Goal: Task Accomplishment & Management: Use online tool/utility

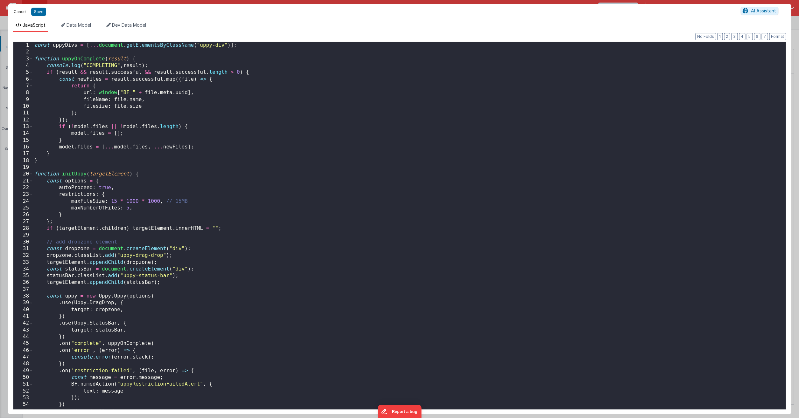
click at [21, 9] on button "Cancel" at bounding box center [19, 11] width 19 height 9
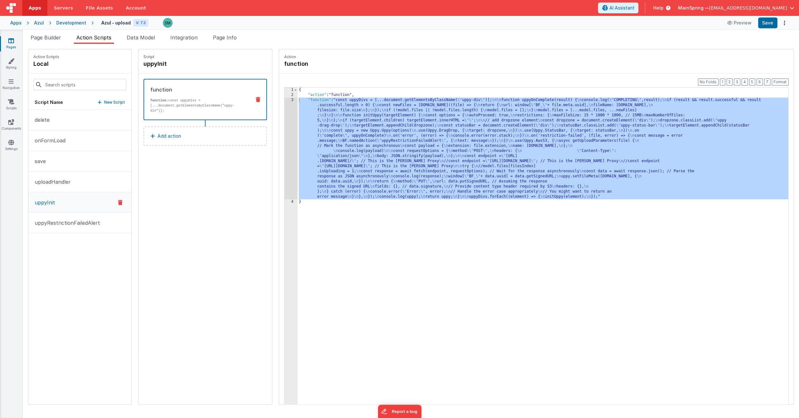
click at [13, 9] on img at bounding box center [11, 8] width 10 height 10
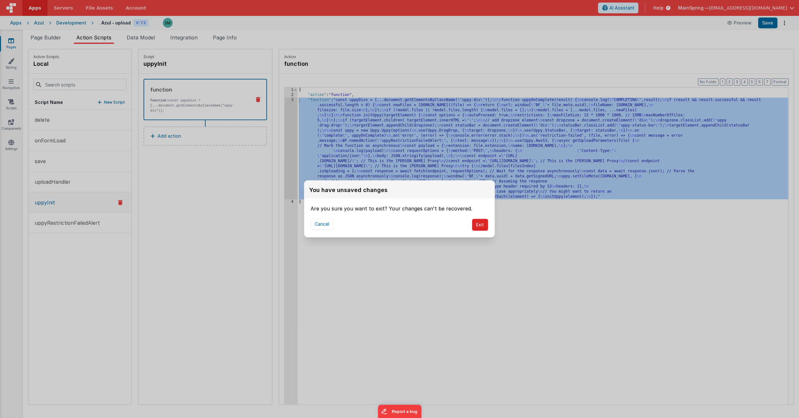
click at [476, 227] on button "Exit" at bounding box center [480, 225] width 16 height 12
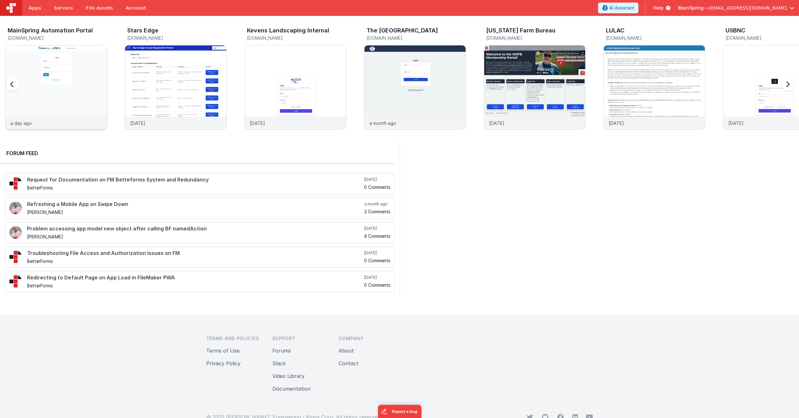
click at [57, 95] on img at bounding box center [55, 95] width 101 height 101
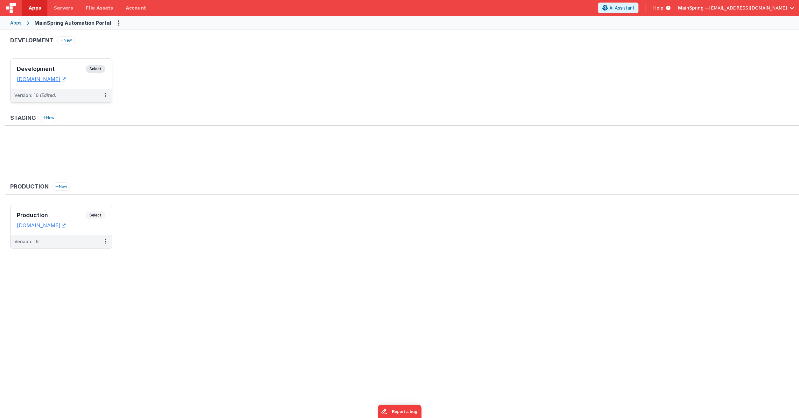
click at [68, 66] on div "Development Select" at bounding box center [61, 70] width 88 height 11
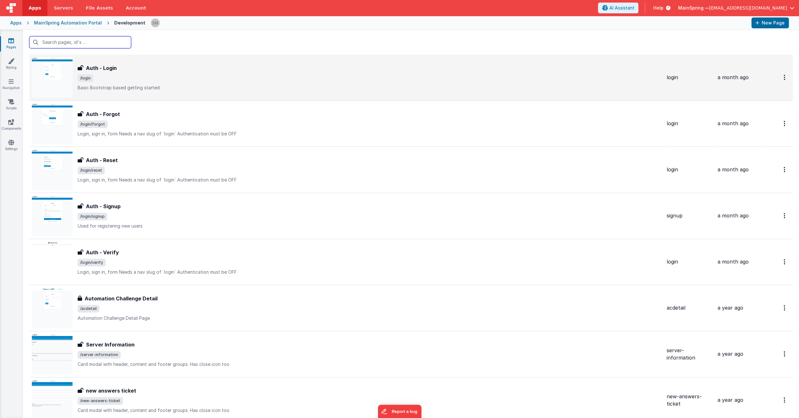
scroll to position [108, 0]
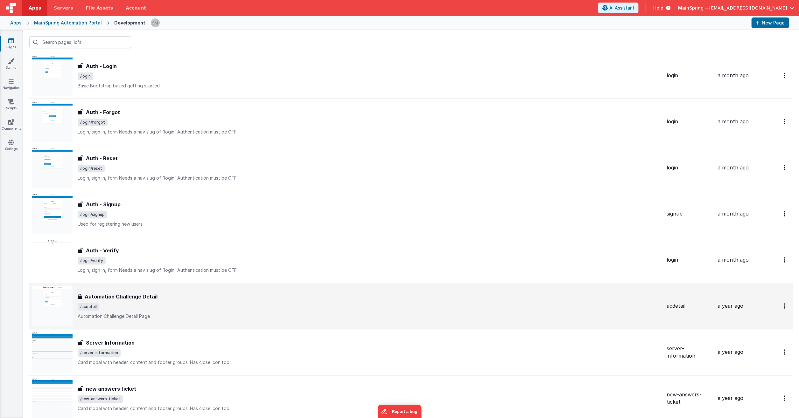
click at [279, 312] on div "Automation Challenge Detail Automation Challenge Detail /acdetail Automation Ch…" at bounding box center [370, 306] width 584 height 27
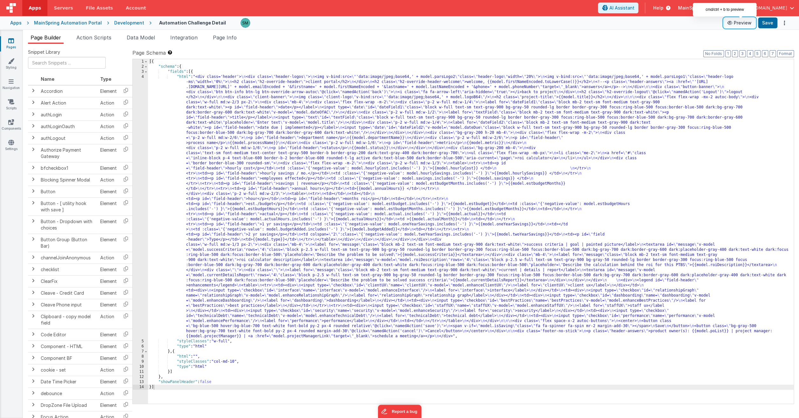
click at [744, 25] on button "Preview" at bounding box center [739, 23] width 32 height 10
click at [122, 21] on div "Development" at bounding box center [129, 23] width 30 height 6
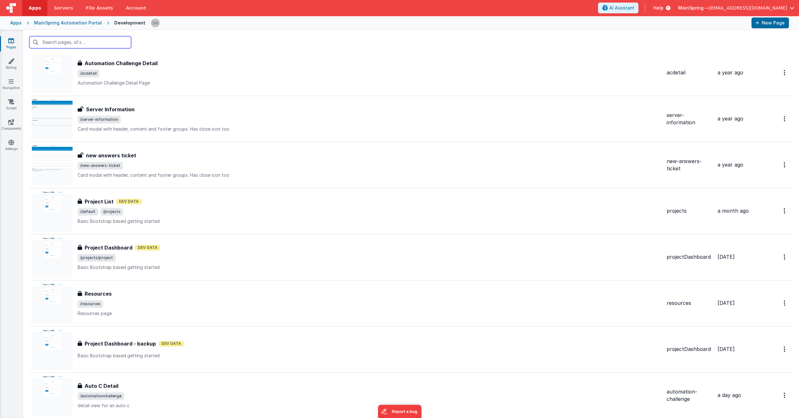
scroll to position [341, 0]
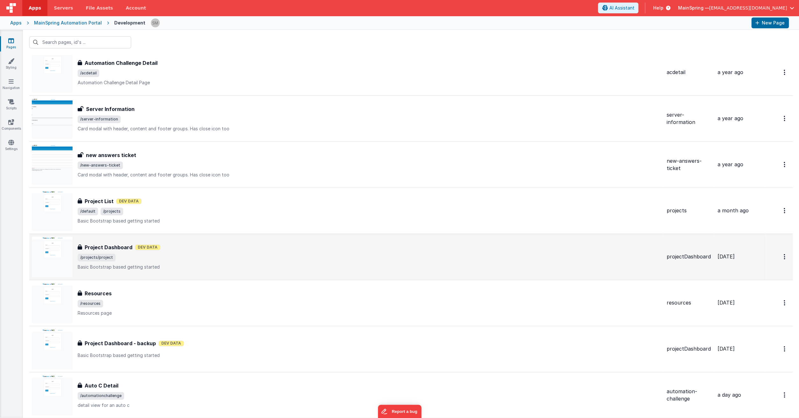
click at [223, 250] on div "Project Dashboard Dev Data" at bounding box center [370, 248] width 584 height 8
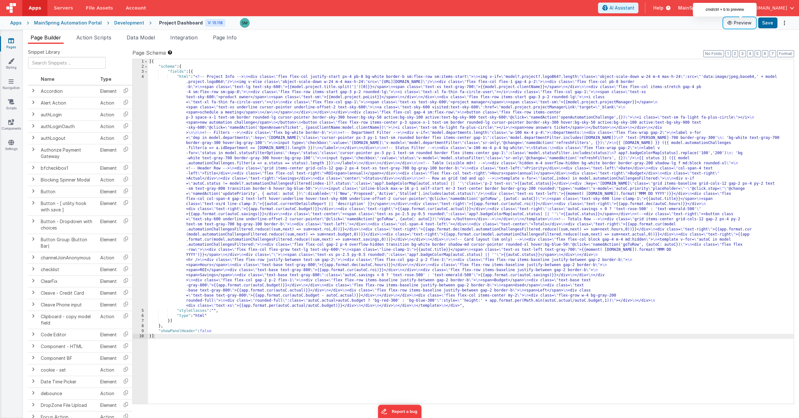
click at [738, 22] on button "Preview" at bounding box center [739, 23] width 32 height 10
click at [131, 24] on div "Development" at bounding box center [129, 23] width 30 height 6
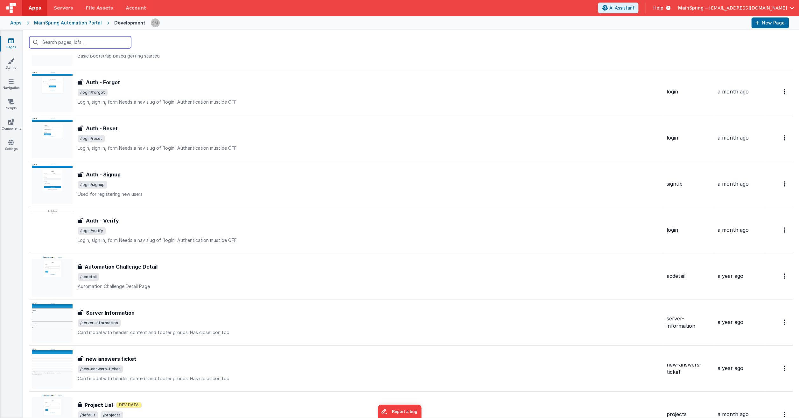
scroll to position [146, 0]
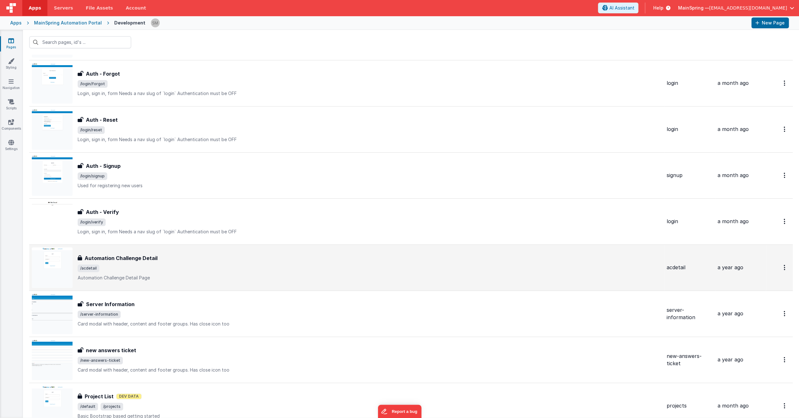
click at [223, 260] on div "Automation Challenge Detail" at bounding box center [370, 258] width 584 height 8
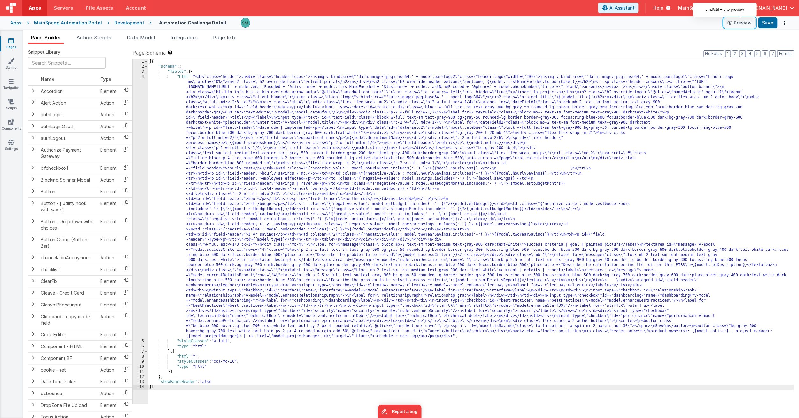
click at [743, 20] on button "Preview" at bounding box center [739, 23] width 32 height 10
click at [742, 26] on button "Preview" at bounding box center [739, 23] width 32 height 10
click at [739, 24] on button "Preview" at bounding box center [739, 23] width 32 height 10
click at [128, 23] on div "Development" at bounding box center [129, 23] width 30 height 6
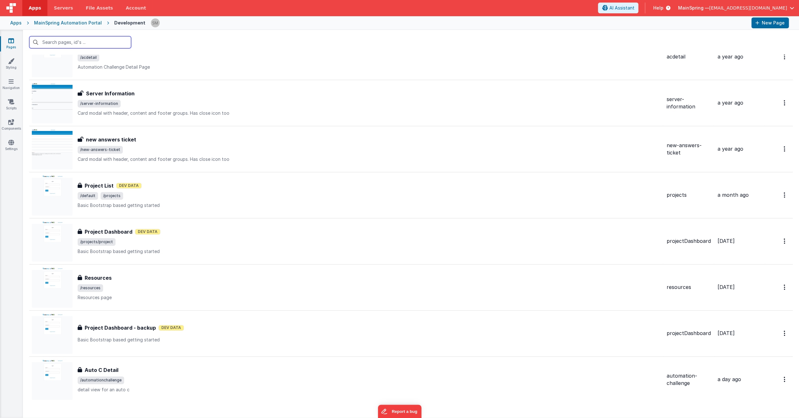
scroll to position [373, 0]
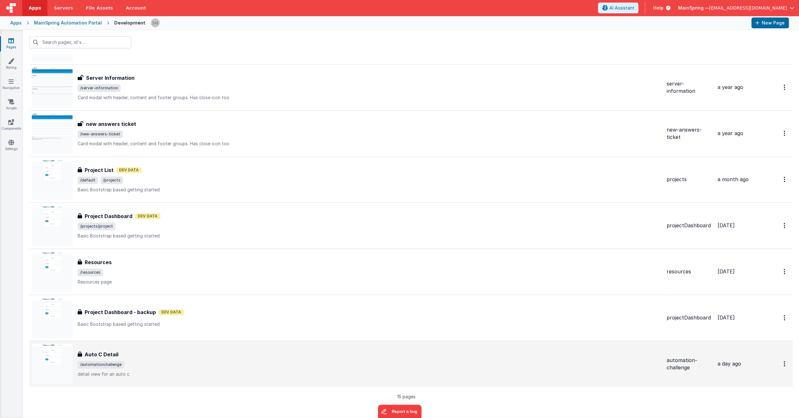
click at [233, 343] on td "Auto C Detail Auto C Detail /automationchallenge detail view for an auto c" at bounding box center [346, 364] width 635 height 46
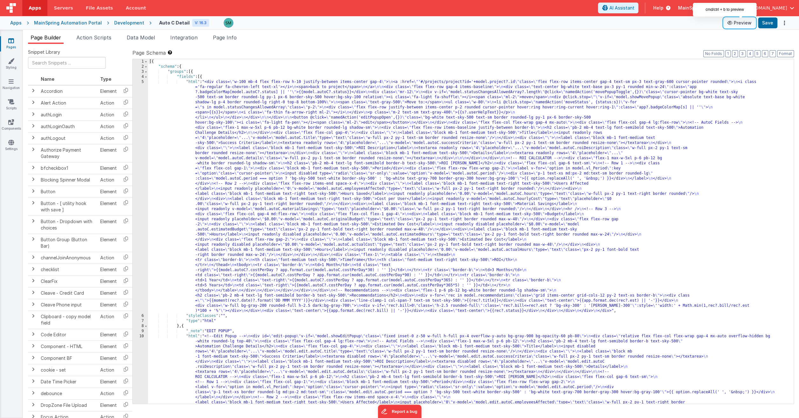
click at [743, 25] on button "Preview" at bounding box center [739, 23] width 32 height 10
click at [142, 84] on div "5" at bounding box center [140, 197] width 15 height 234
click at [143, 82] on div "5" at bounding box center [140, 197] width 15 height 234
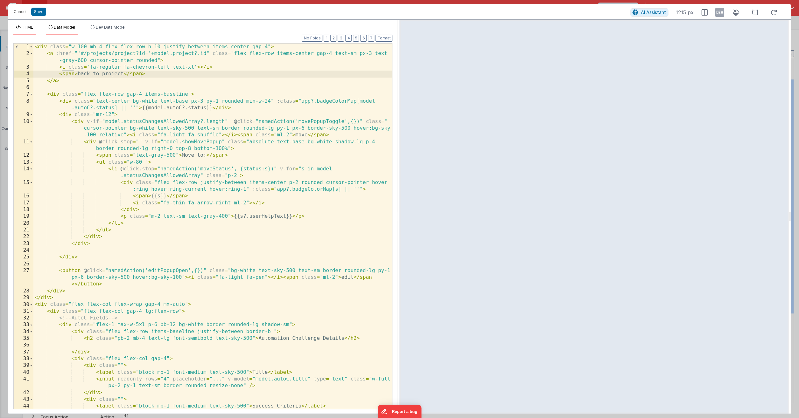
click at [68, 26] on span "Data Model" at bounding box center [64, 27] width 21 height 5
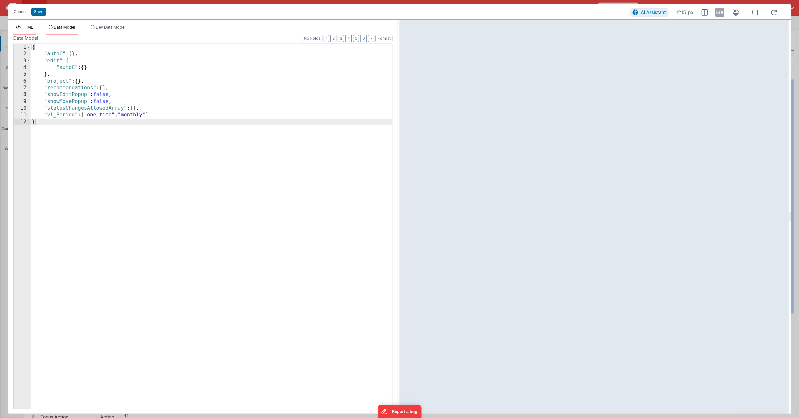
click at [31, 27] on span "HTML" at bounding box center [27, 27] width 11 height 5
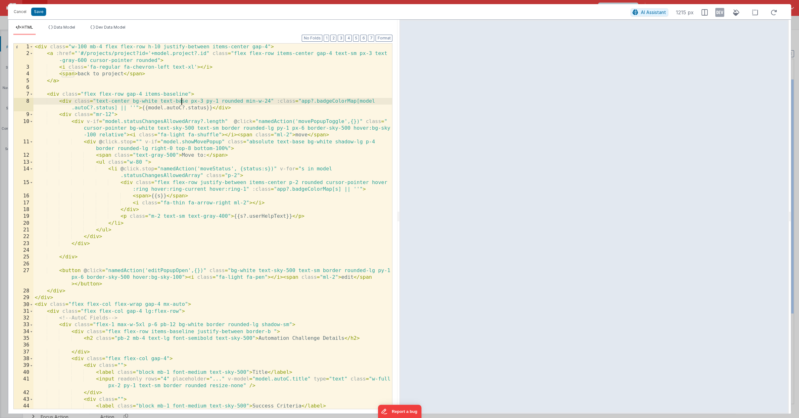
click at [181, 99] on div "< div class = "w-100 mb-4 flex flex-row h-10 justify-between items-center gap-4…" at bounding box center [212, 237] width 358 height 386
click at [202, 169] on div "< div class = "w-100 mb-4 flex flex-row h-10 justify-between items-center gap-4…" at bounding box center [212, 237] width 358 height 386
click at [50, 94] on div "< div class = "w-100 mb-4 flex flex-row h-10 justify-between items-center gap-4…" at bounding box center [212, 237] width 358 height 386
click at [47, 94] on div "< div class = "w-100 mb-4 flex flex-row h-10 justify-between items-center gap-4…" at bounding box center [212, 237] width 358 height 386
click at [50, 87] on div "< div class = "w-100 mb-4 flex flex-row h-10 justify-between items-center gap-4…" at bounding box center [212, 237] width 358 height 386
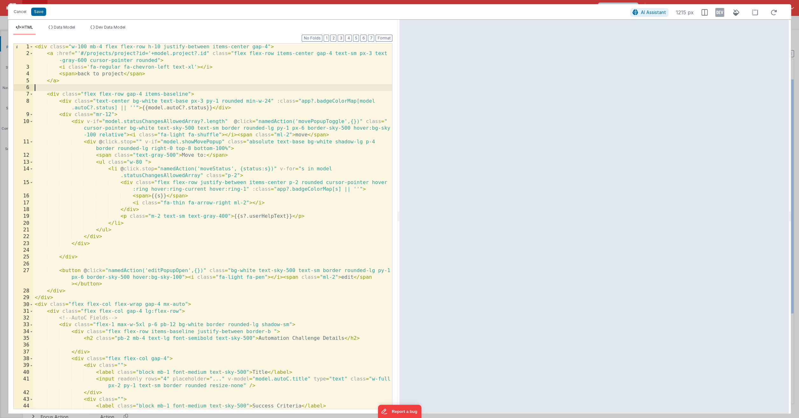
click at [52, 87] on div "< div class = "w-100 mb-4 flex flex-row h-10 justify-between items-center gap-4…" at bounding box center [212, 237] width 358 height 386
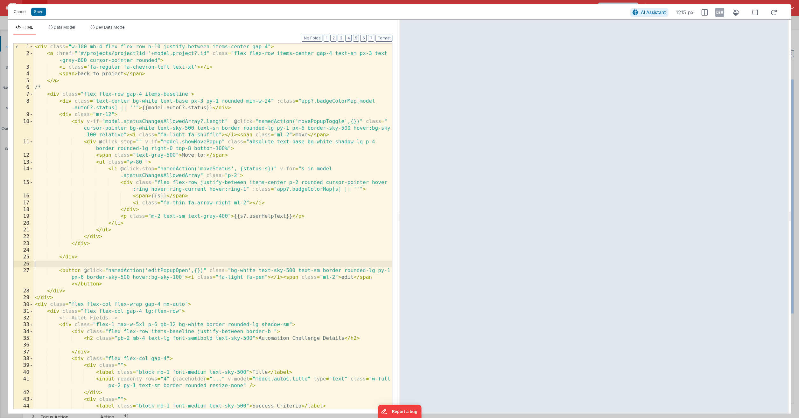
click at [37, 265] on div "< div class = "w-100 mb-4 flex flex-row h-10 justify-between items-center gap-4…" at bounding box center [212, 237] width 358 height 386
click at [41, 11] on button "Save" at bounding box center [38, 12] width 15 height 8
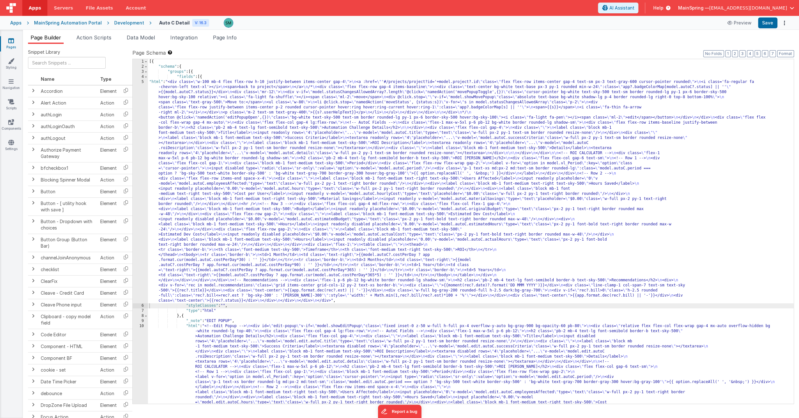
click at [143, 83] on div "5" at bounding box center [140, 192] width 15 height 224
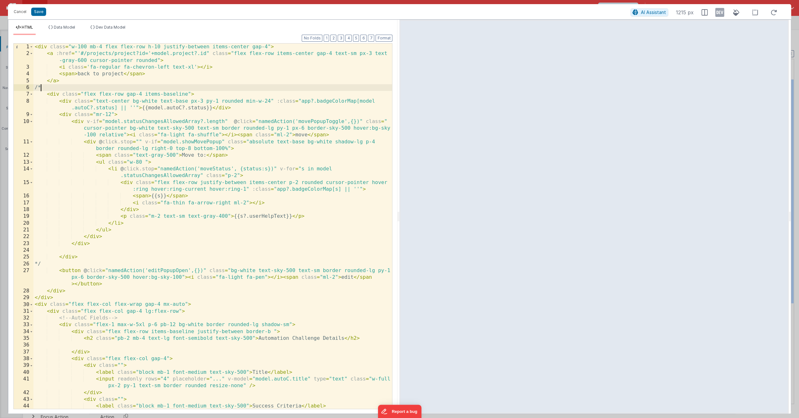
click at [44, 87] on div "< div class = "w-100 mb-4 flex flex-row h-10 justify-between items-center gap-4…" at bounding box center [212, 237] width 358 height 386
click at [81, 256] on div "< div class = "w-100 mb-4 flex flex-row h-10 justify-between items-center gap-4…" at bounding box center [212, 237] width 358 height 386
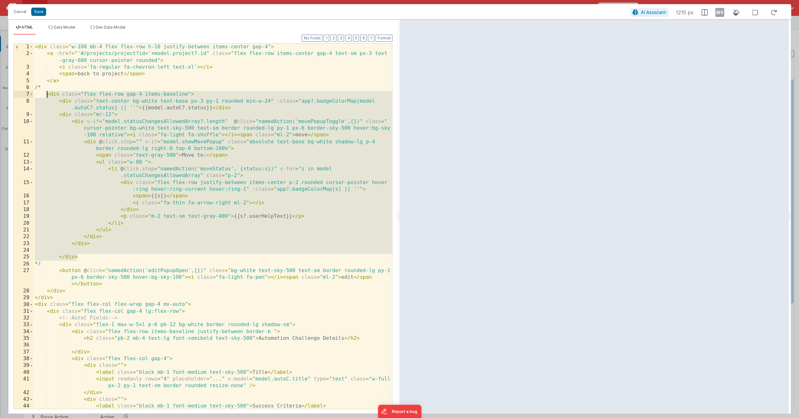
drag, startPoint x: 80, startPoint y: 257, endPoint x: 48, endPoint y: 97, distance: 163.3
click at [48, 97] on div "< div class = "w-100 mb-4 flex flex-row h-10 justify-between items-center gap-4…" at bounding box center [212, 237] width 358 height 386
click at [39, 11] on button "Save" at bounding box center [38, 12] width 15 height 8
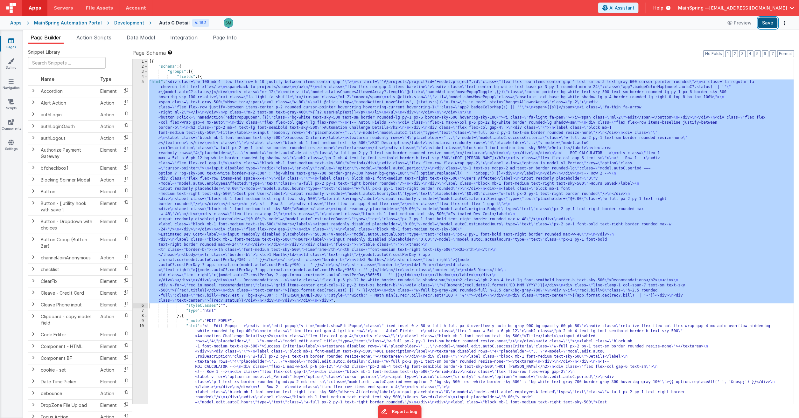
click at [772, 25] on button "Save" at bounding box center [767, 22] width 19 height 11
click at [143, 82] on div "5" at bounding box center [140, 192] width 15 height 224
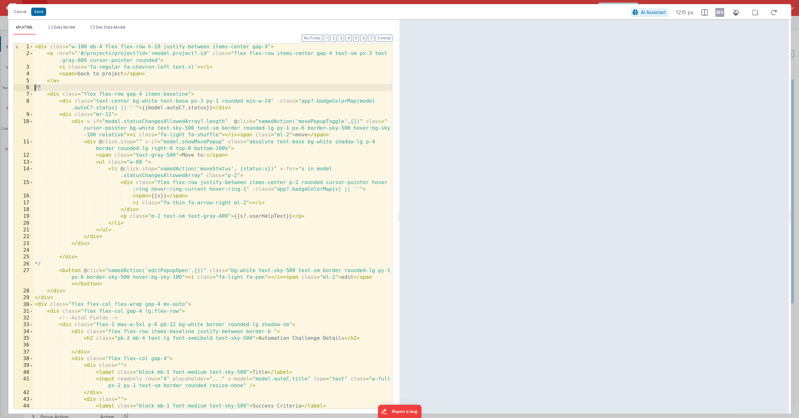
drag, startPoint x: 43, startPoint y: 87, endPoint x: 29, endPoint y: 87, distance: 13.7
click at [33, 87] on div "< div class = "w-100 mb-4 flex flex-row h-10 justify-between items-center gap-4…" at bounding box center [212, 226] width 358 height 365
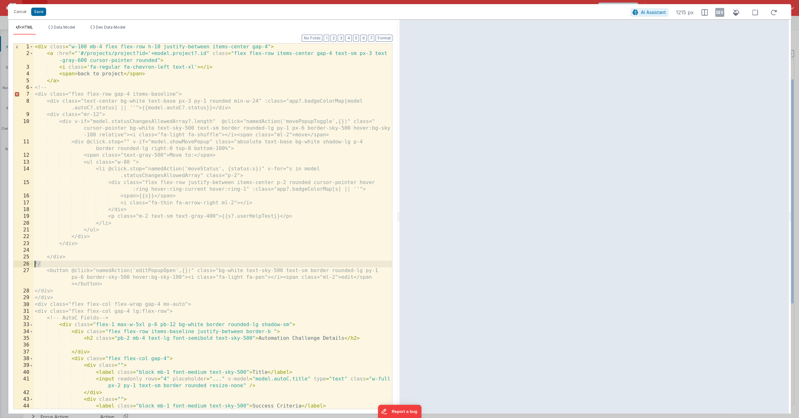
drag, startPoint x: 43, startPoint y: 266, endPoint x: 29, endPoint y: 262, distance: 14.8
click at [33, 262] on div "< div class = "w-100 mb-4 flex flex-row h-10 justify-between items-center gap-4…" at bounding box center [212, 226] width 358 height 365
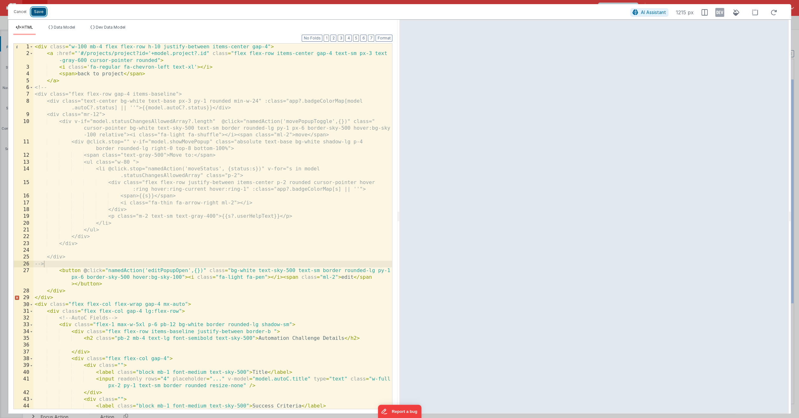
click at [40, 9] on button "Save" at bounding box center [38, 12] width 15 height 8
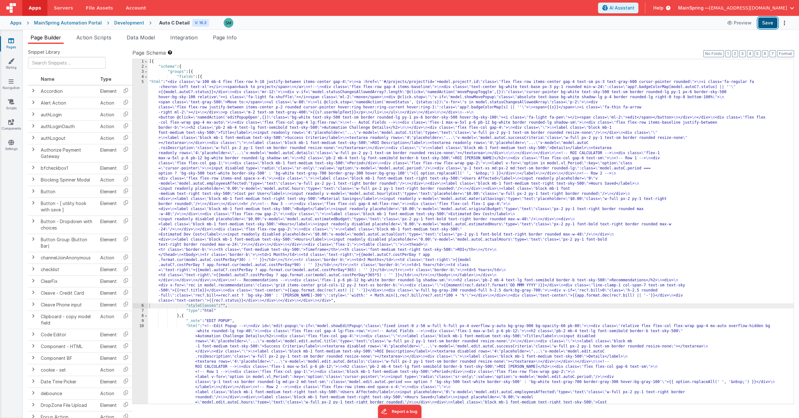
click at [768, 24] on button "Save" at bounding box center [767, 22] width 19 height 11
click at [141, 82] on div "5" at bounding box center [140, 192] width 15 height 224
click at [143, 82] on div "5" at bounding box center [140, 192] width 15 height 224
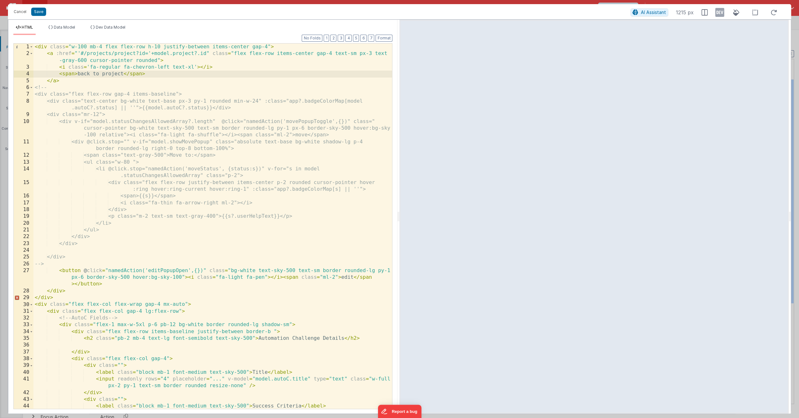
click at [43, 264] on div "< div class = "w-100 mb-4 flex flex-row h-10 justify-between items-center gap-4…" at bounding box center [212, 237] width 358 height 386
click at [45, 264] on div "< div class = "w-100 mb-4 flex flex-row h-10 justify-between items-center gap-4…" at bounding box center [212, 237] width 358 height 386
click at [72, 259] on div "< div class = "w-100 mb-4 flex flex-row h-10 justify-between items-center gap-4…" at bounding box center [212, 237] width 358 height 386
click at [83, 245] on div "< div class = "w-100 mb-4 flex flex-row h-10 justify-between items-center gap-4…" at bounding box center [212, 237] width 358 height 386
drag, startPoint x: 48, startPoint y: 89, endPoint x: 25, endPoint y: 88, distance: 23.5
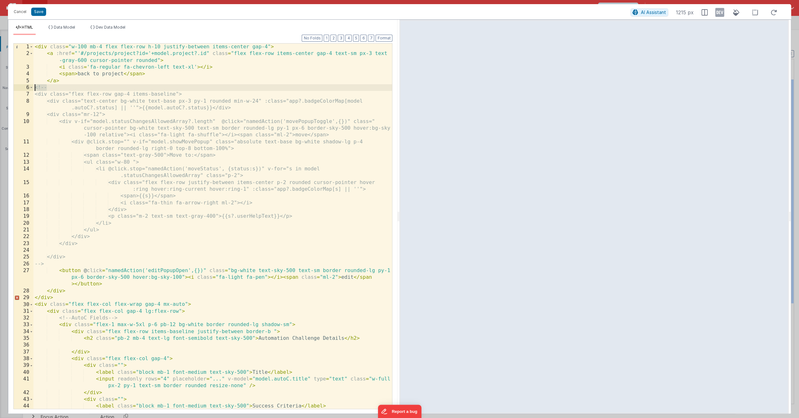
click at [33, 88] on div "< div class = "w-100 mb-4 flex flex-row h-10 justify-between items-center gap-4…" at bounding box center [212, 226] width 358 height 365
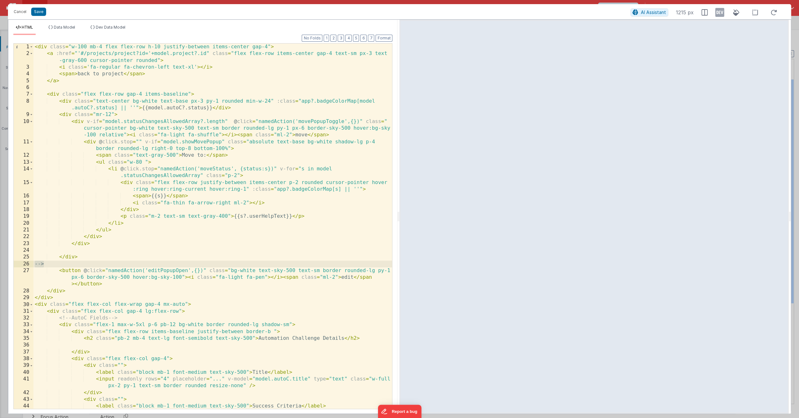
drag, startPoint x: 45, startPoint y: 265, endPoint x: 26, endPoint y: 265, distance: 18.8
click at [33, 265] on div "< div class = "w-100 mb-4 flex flex-row h-10 justify-between items-center gap-4…" at bounding box center [212, 226] width 358 height 365
click at [48, 94] on div "< div class = "w-100 mb-4 flex flex-row h-10 justify-between items-center gap-4…" at bounding box center [212, 237] width 358 height 386
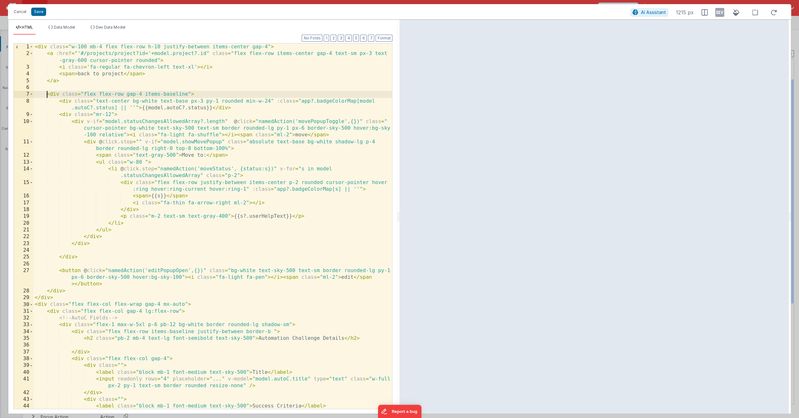
click at [38, 89] on div "< div class = "w-100 mb-4 flex flex-row h-10 justify-between items-center gap-4…" at bounding box center [212, 237] width 358 height 386
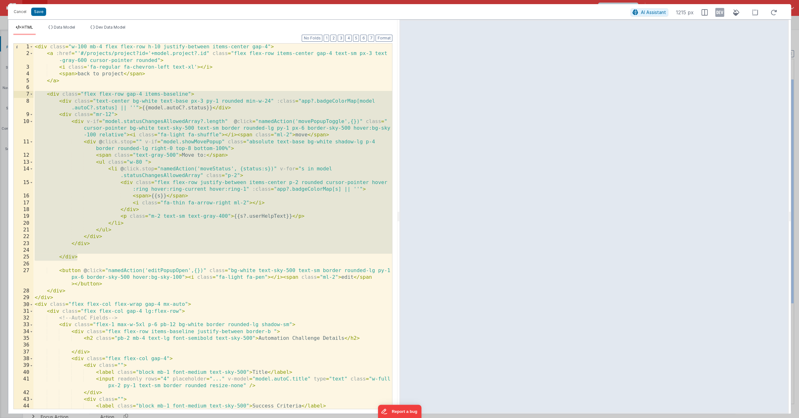
drag, startPoint x: 81, startPoint y: 258, endPoint x: 27, endPoint y: 93, distance: 173.8
click at [33, 93] on div "< div class = "w-100 mb-4 flex flex-row h-10 justify-between items-center gap-4…" at bounding box center [212, 226] width 358 height 365
click at [21, 12] on button "Cancel" at bounding box center [19, 11] width 19 height 9
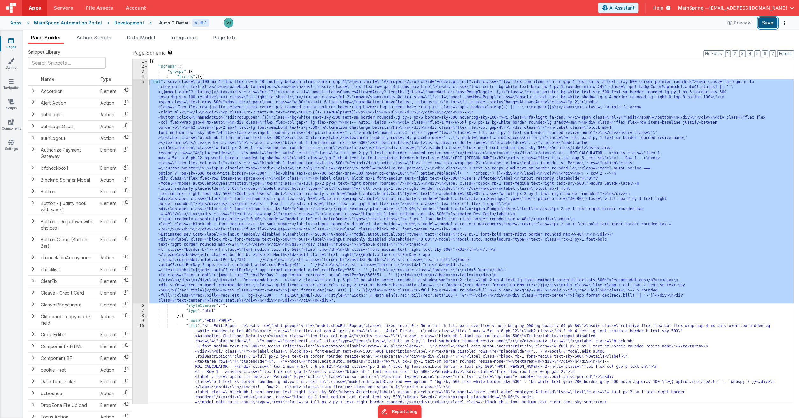
click at [767, 21] on button "Save" at bounding box center [767, 22] width 19 height 11
click at [768, 27] on button "Save" at bounding box center [767, 22] width 19 height 11
click at [331, 61] on div "[{ "schema" : { "groups" : [{ "fields" : [{ "html" : "<div class= \" w-100 mb-4…" at bounding box center [470, 330] width 645 height 543
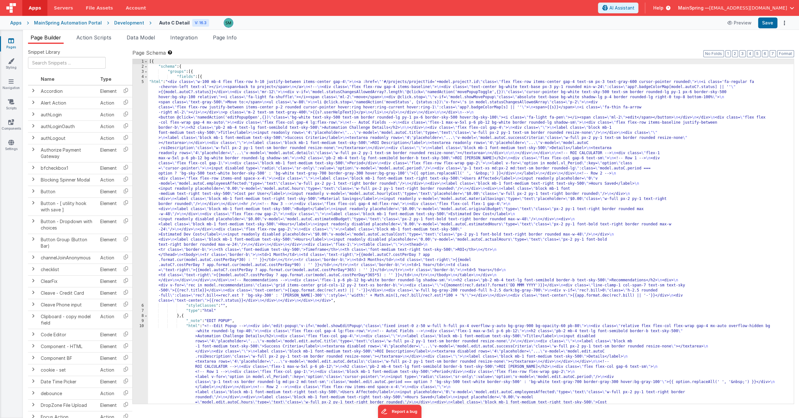
click at [155, 83] on div "[{ "schema" : { "groups" : [{ "fields" : [{ "html" : "<div class= \" w-100 mb-4…" at bounding box center [470, 330] width 645 height 543
click at [142, 82] on div "5" at bounding box center [140, 192] width 15 height 224
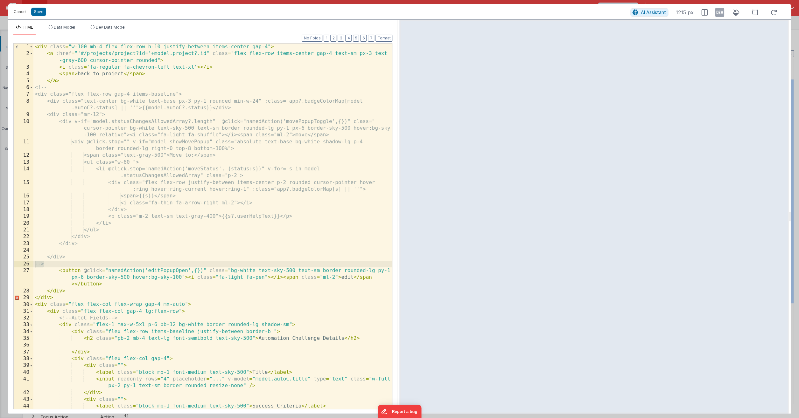
drag, startPoint x: 39, startPoint y: 264, endPoint x: 27, endPoint y: 263, distance: 12.5
click at [33, 263] on div "< div class = "w-100 mb-4 flex flex-row h-10 justify-between items-center gap-4…" at bounding box center [212, 226] width 358 height 365
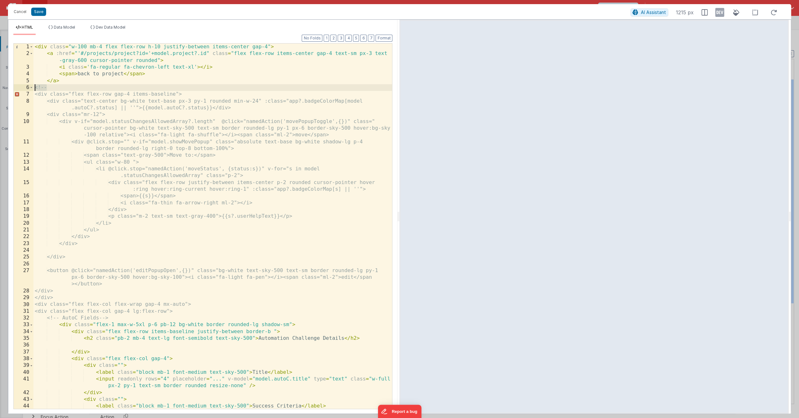
drag, startPoint x: 48, startPoint y: 87, endPoint x: 19, endPoint y: 87, distance: 28.9
click at [33, 87] on div "< div class = "w-100 mb-4 flex flex-row h-10 justify-between items-center gap-4…" at bounding box center [212, 226] width 358 height 365
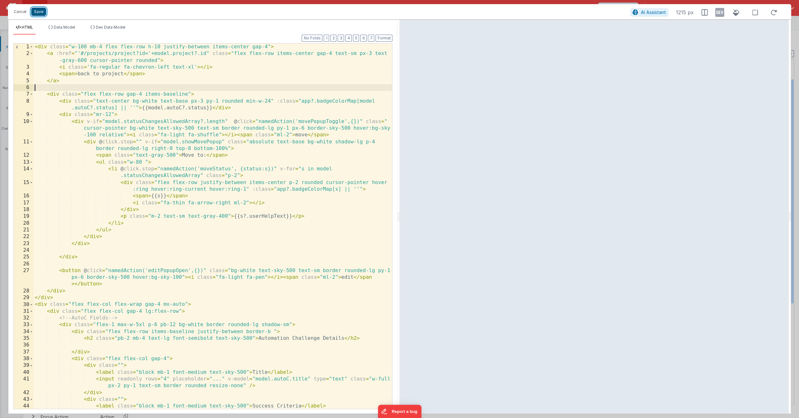
click at [35, 10] on button "Save" at bounding box center [38, 12] width 15 height 8
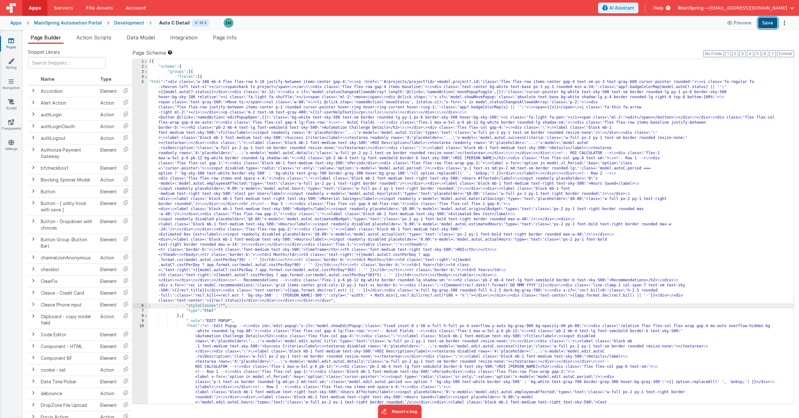
click at [766, 20] on button "Save" at bounding box center [767, 22] width 19 height 11
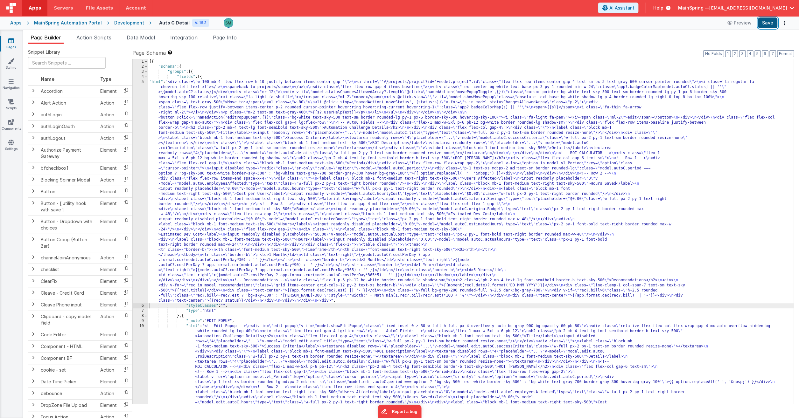
click at [768, 23] on button "Save" at bounding box center [767, 22] width 19 height 11
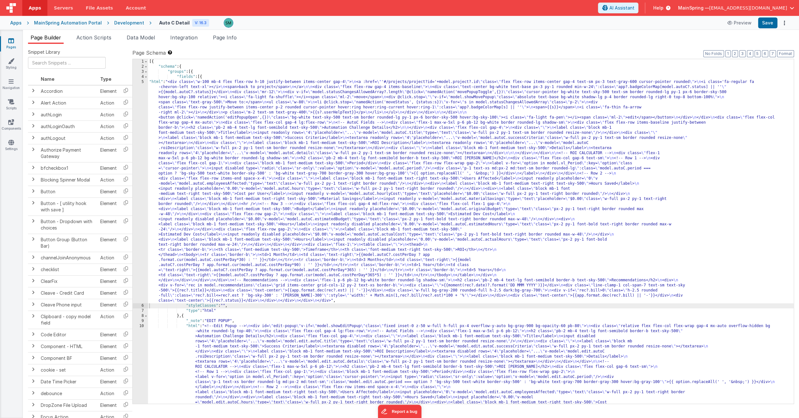
click at [143, 82] on div "5" at bounding box center [140, 192] width 15 height 224
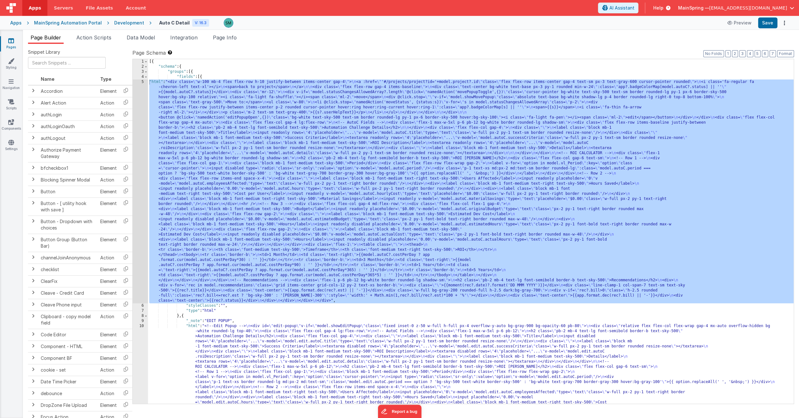
click at [143, 82] on div at bounding box center [399, 209] width 799 height 418
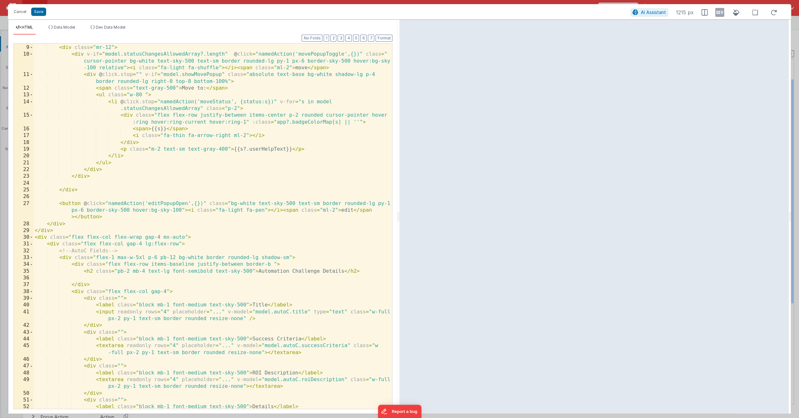
scroll to position [69, 0]
click at [368, 271] on div "< div class = "mr-12" > < div v-if = "model.statusChangesAllowedArray?.length" …" at bounding box center [212, 235] width 358 height 386
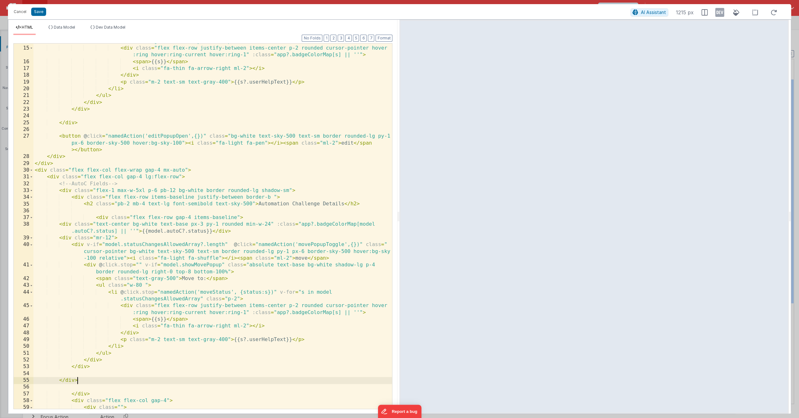
scroll to position [133, 0]
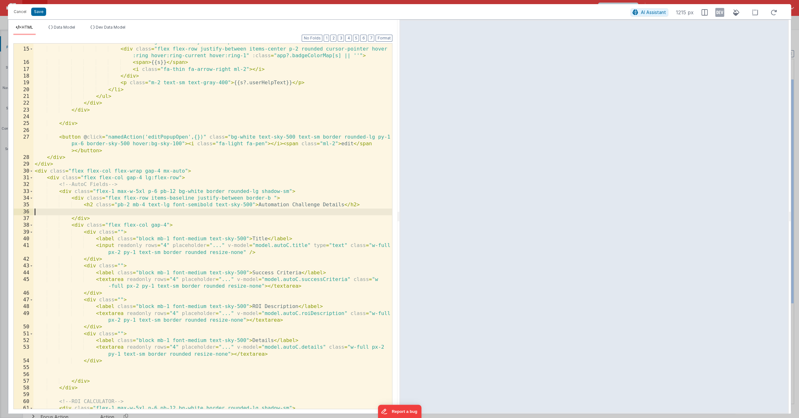
click at [181, 212] on div "< li @ click.stop = "namedAction('moveStatus', {status:s})" v-for = "s in model…" at bounding box center [212, 225] width 358 height 386
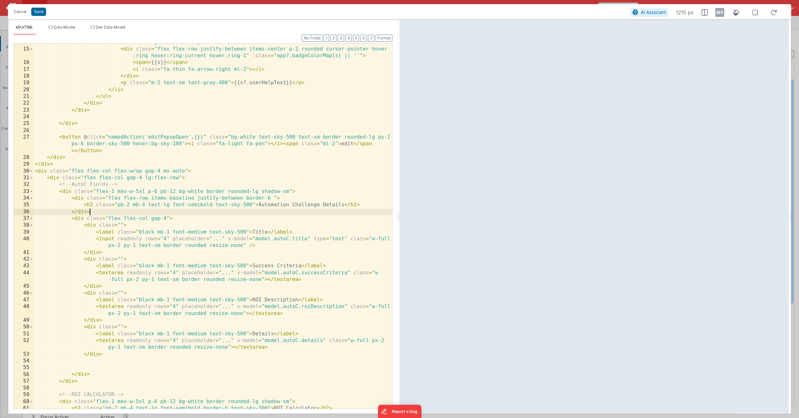
click at [156, 212] on div "< li @ click.stop = "namedAction('moveStatus', {status:s})" v-for = "s in model…" at bounding box center [212, 225] width 358 height 386
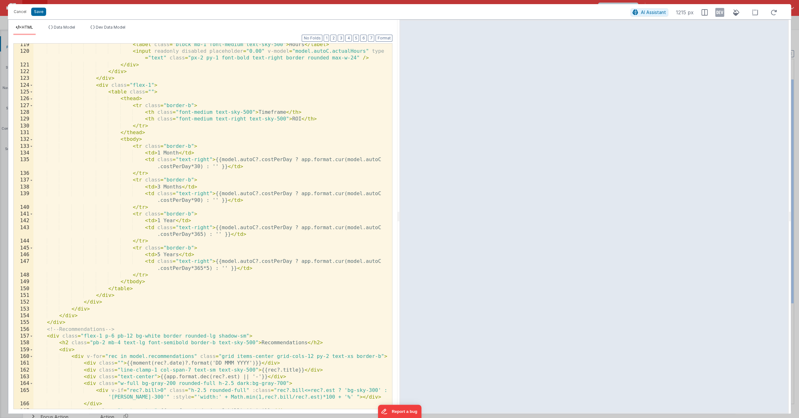
scroll to position [1005, 0]
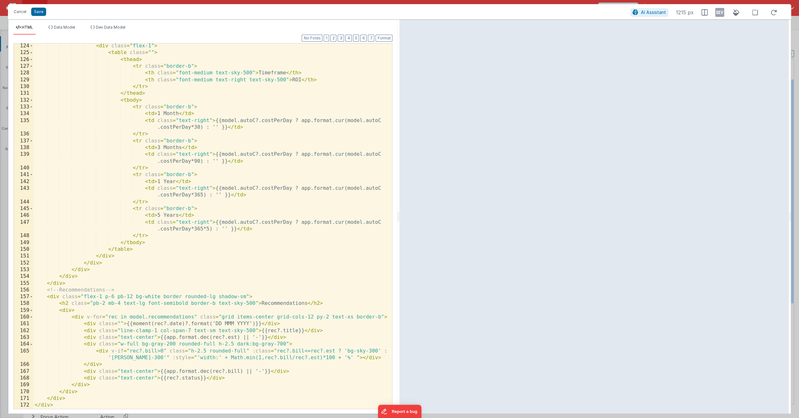
click at [286, 316] on div "< div class = "flex-1" > < table class = "" > < thead > < tr class = "border-b"…" at bounding box center [212, 232] width 358 height 379
click at [277, 330] on div "< div class = "flex-1" > < table class = "" > < thead > < tr class = "border-b"…" at bounding box center [212, 232] width 358 height 379
click at [201, 338] on div "< div class = "flex-1" > < table class = "" > < thead > < tr class = "border-b"…" at bounding box center [212, 232] width 358 height 379
click at [85, 339] on div "< div class = "flex-1" > < table class = "" > < thead > < tr class = "border-b"…" at bounding box center [212, 232] width 358 height 379
drag, startPoint x: 292, startPoint y: 338, endPoint x: 91, endPoint y: 340, distance: 201.7
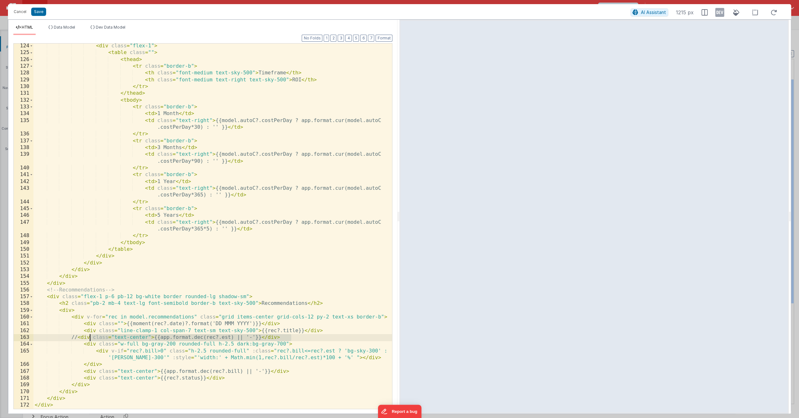
click at [91, 340] on div "< div class = "flex-1" > < table class = "" > < thead > < tr class = "border-b"…" at bounding box center [212, 232] width 358 height 379
click at [89, 337] on div "< div class = "flex-1" > < table class = "" > < thead > < tr class = "border-b"…" at bounding box center [212, 232] width 358 height 379
drag, startPoint x: 236, startPoint y: 339, endPoint x: 227, endPoint y: 339, distance: 8.9
click at [227, 339] on div "< div class = "flex-1" > < table class = "" > < thead > < tr class = "border-b"…" at bounding box center [212, 232] width 358 height 379
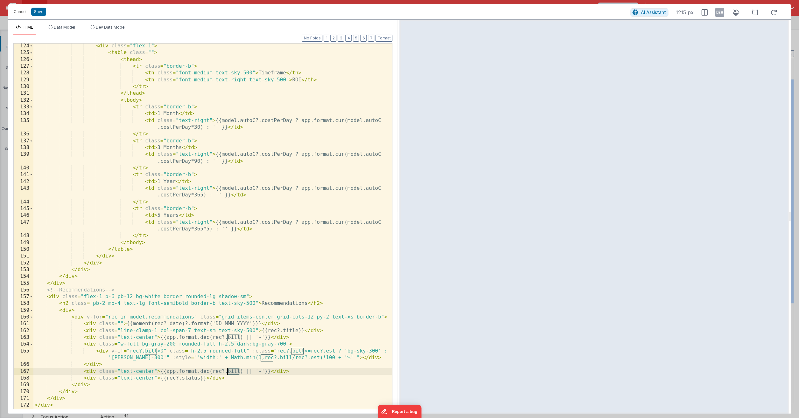
drag, startPoint x: 239, startPoint y: 372, endPoint x: 228, endPoint y: 372, distance: 10.8
click at [228, 372] on div "< div class = "flex-1" > < table class = "" > < thead > < tr class = "border-b"…" at bounding box center [212, 232] width 358 height 379
click at [42, 10] on button "Save" at bounding box center [38, 12] width 15 height 8
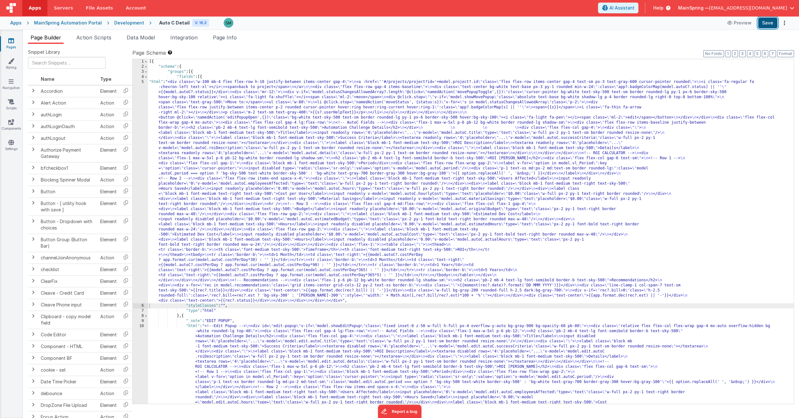
click at [768, 20] on button "Save" at bounding box center [767, 22] width 19 height 11
